Goal: Information Seeking & Learning: Learn about a topic

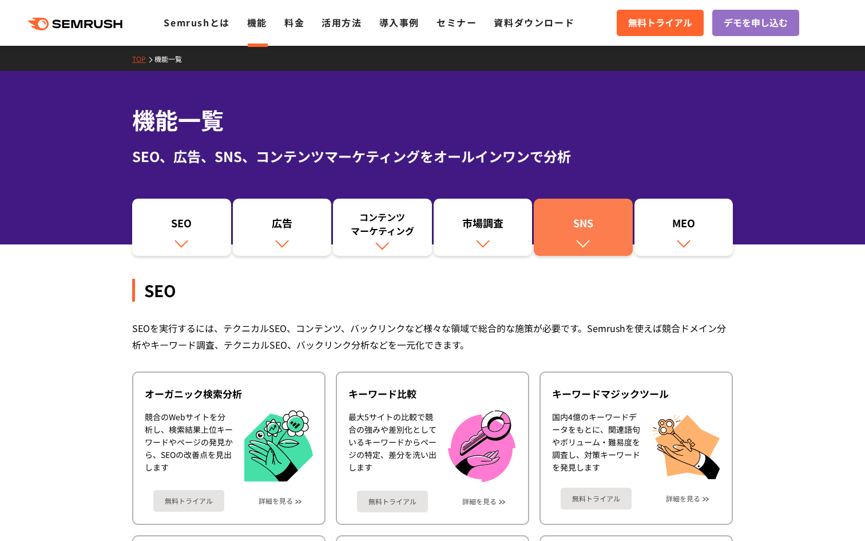
click at [565, 220] on div "SNS" at bounding box center [583, 225] width 88 height 19
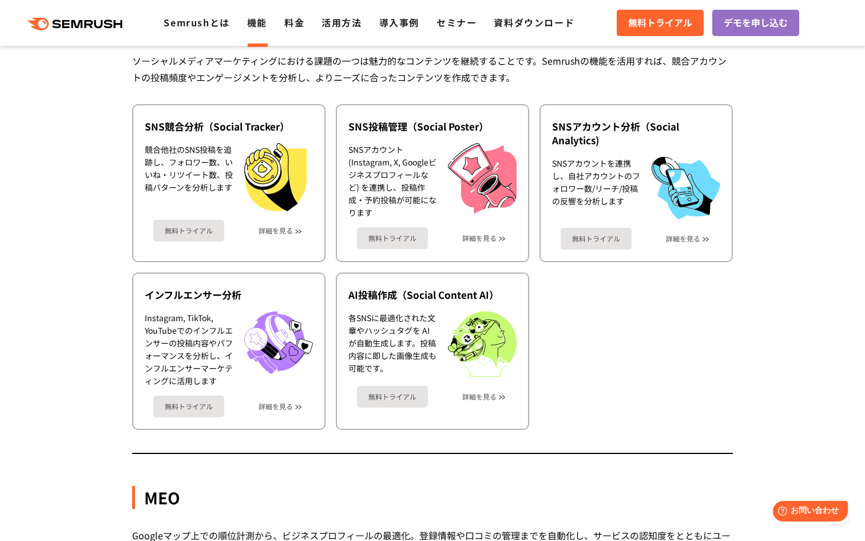
scroll to position [2449, 0]
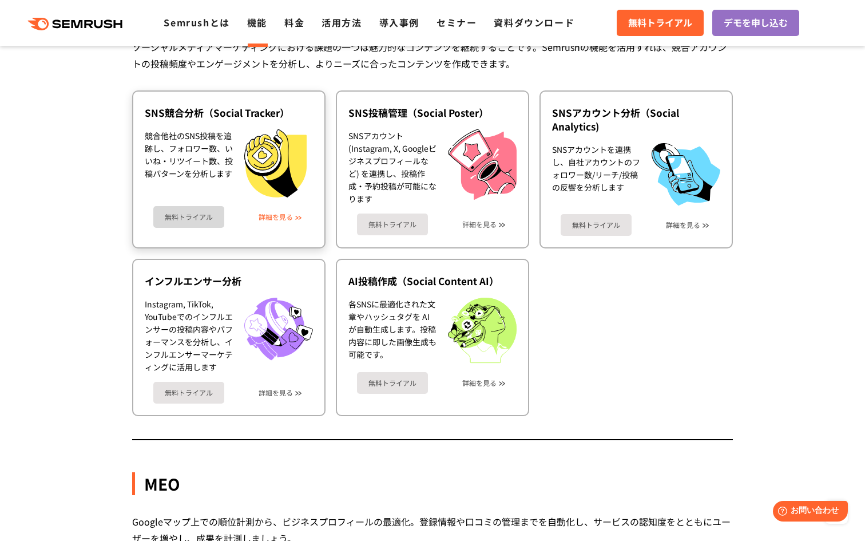
click at [277, 220] on link "詳細を見る" at bounding box center [276, 217] width 34 height 8
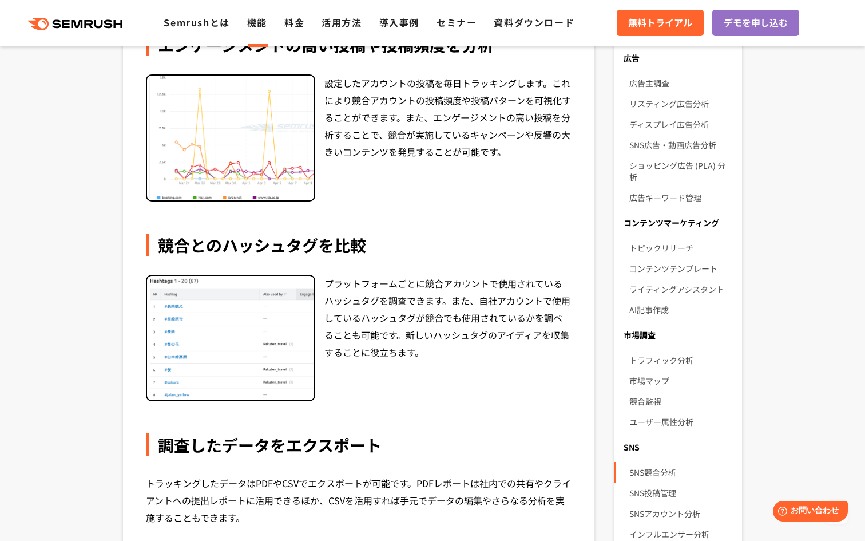
scroll to position [483, 0]
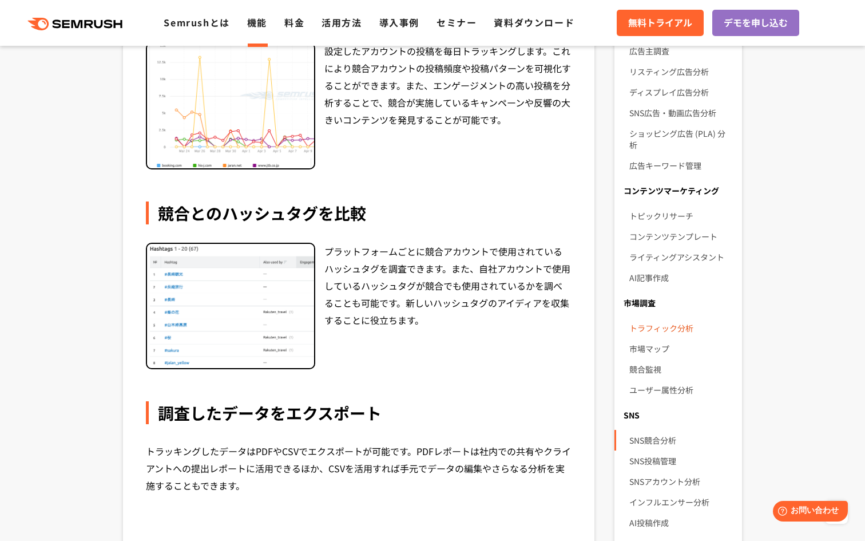
click at [682, 317] on link "トラフィック分析" at bounding box center [681, 327] width 104 height 21
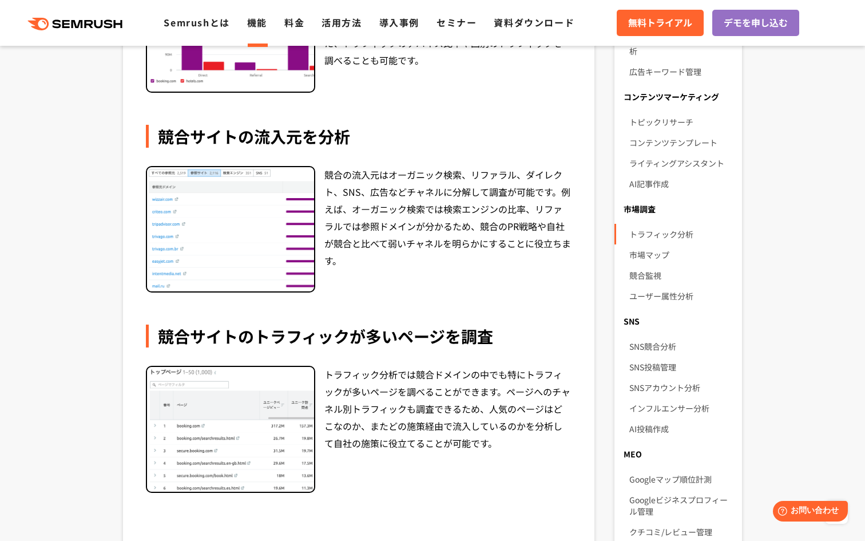
scroll to position [631, 0]
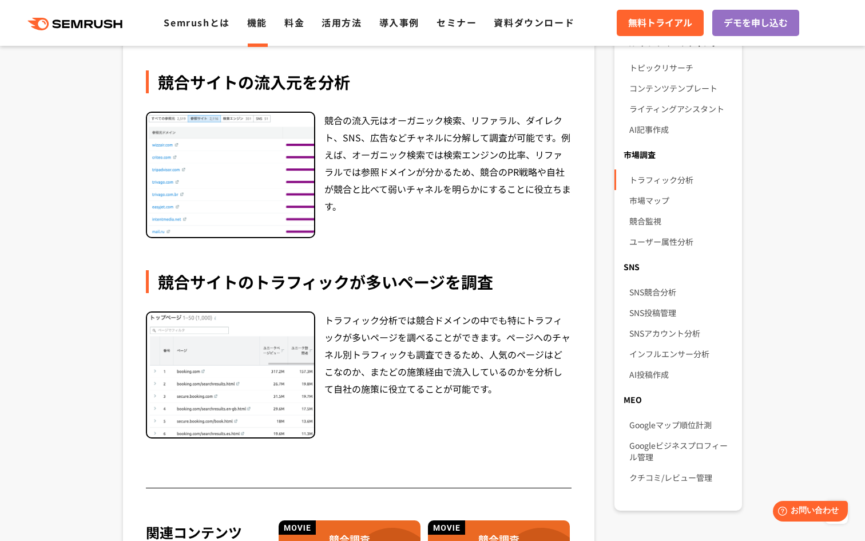
click at [383, 116] on div "競合の流入元はオーガニック検索、リファラル、ダイレクト、SNS、広告などチャネルに分解して調査が可能です。例えば、オーガニック検索では検索エンジンの比率、リフ…" at bounding box center [447, 175] width 247 height 127
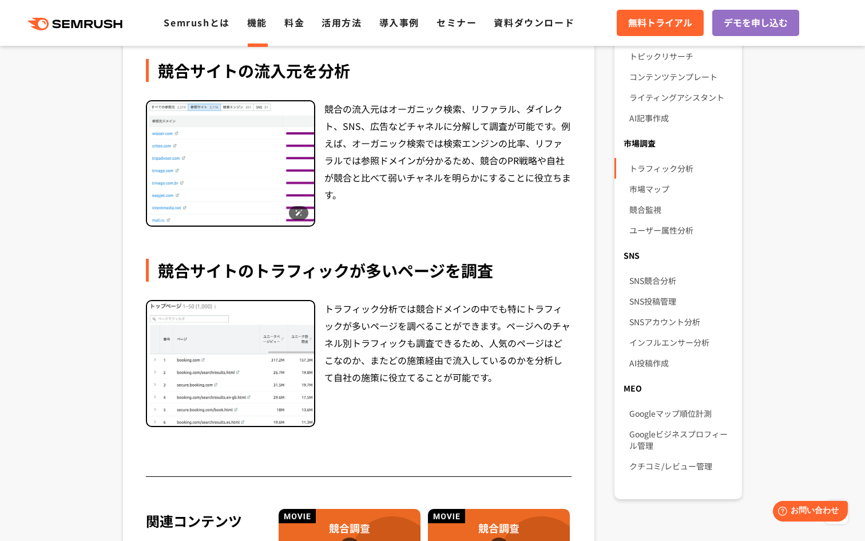
scroll to position [643, 0]
click at [627, 198] on li "競合監視" at bounding box center [678, 208] width 128 height 21
click at [641, 198] on link "競合監視" at bounding box center [681, 208] width 104 height 21
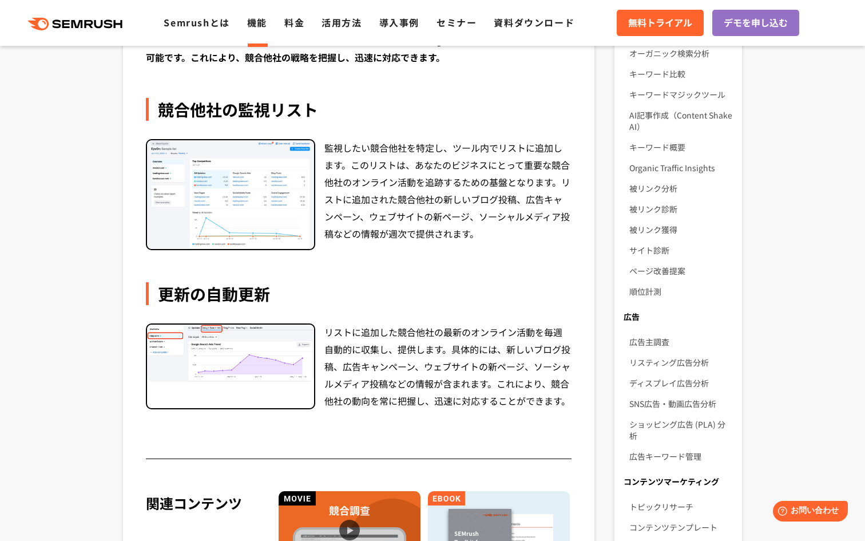
scroll to position [326, 0]
